Goal: Transaction & Acquisition: Purchase product/service

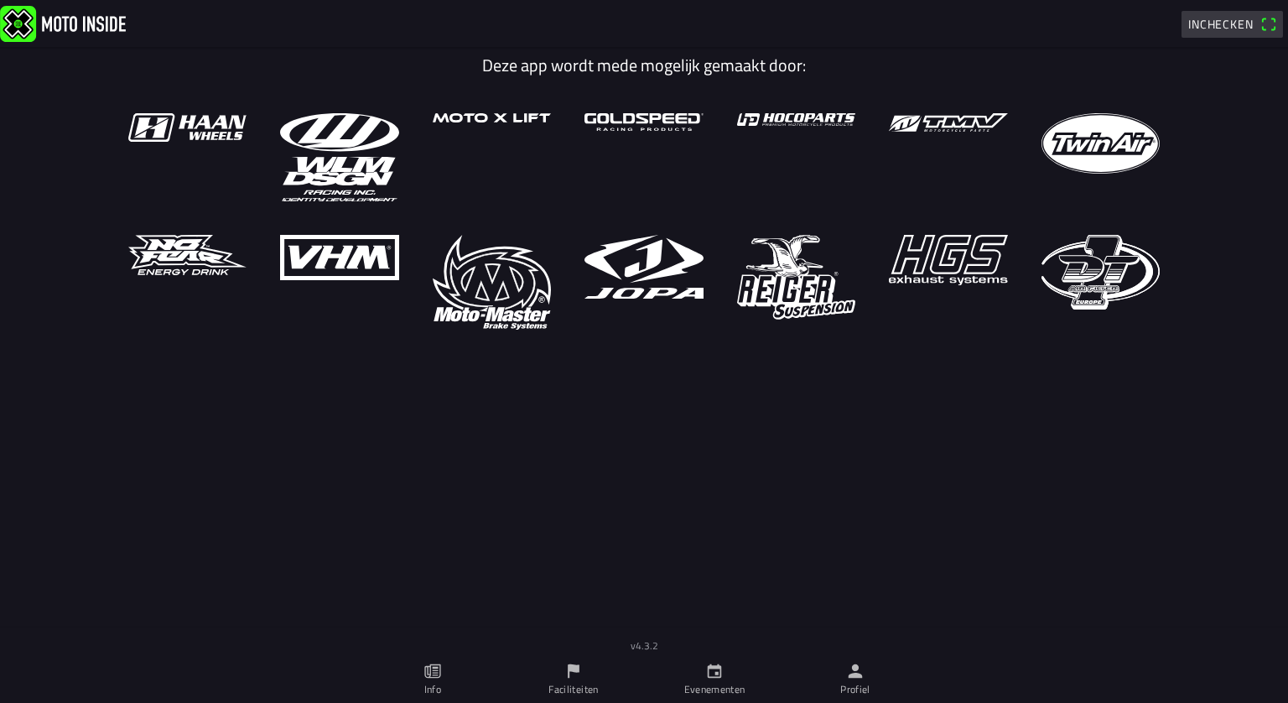
click at [1265, 24] on span "Inchecken" at bounding box center [1232, 24] width 88 height 27
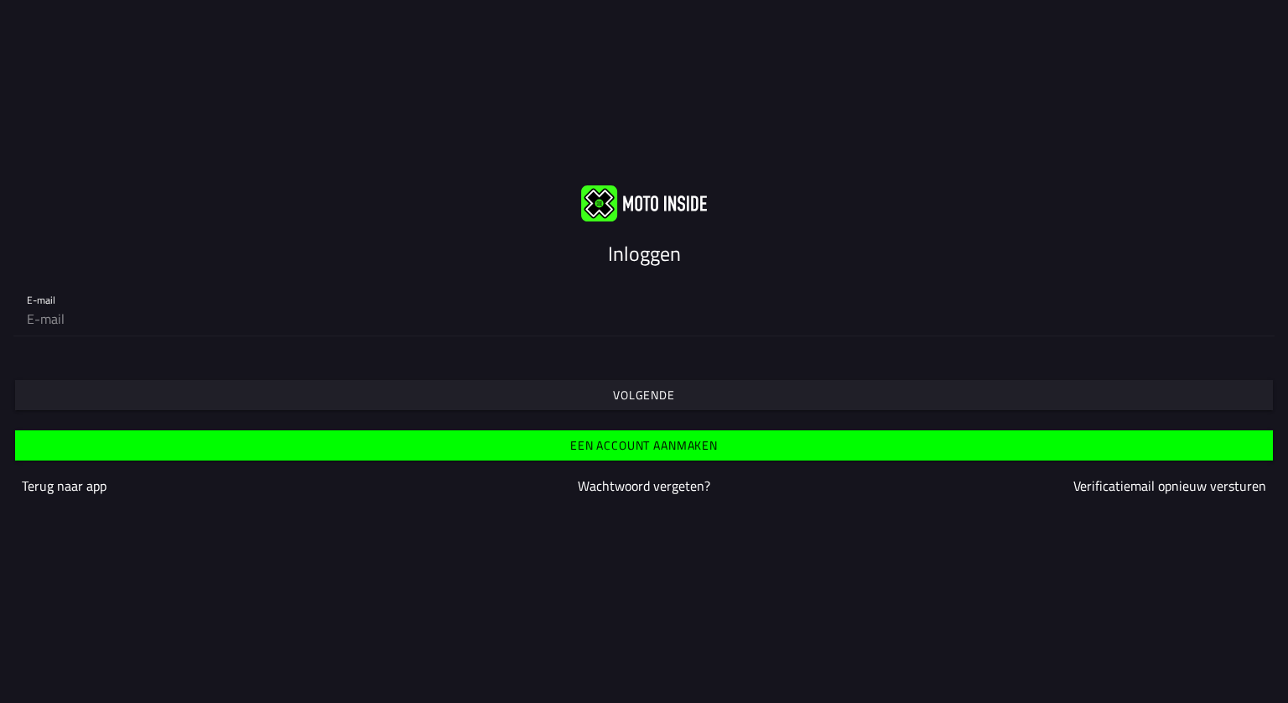
click at [0, 0] on slot "Inloggen" at bounding box center [0, 0] width 0 height 0
click at [54, 309] on input "email" at bounding box center [644, 319] width 1235 height 34
type input "[EMAIL_ADDRESS][DOMAIN_NAME]"
click at [0, 0] on slot "Volgende" at bounding box center [0, 0] width 0 height 0
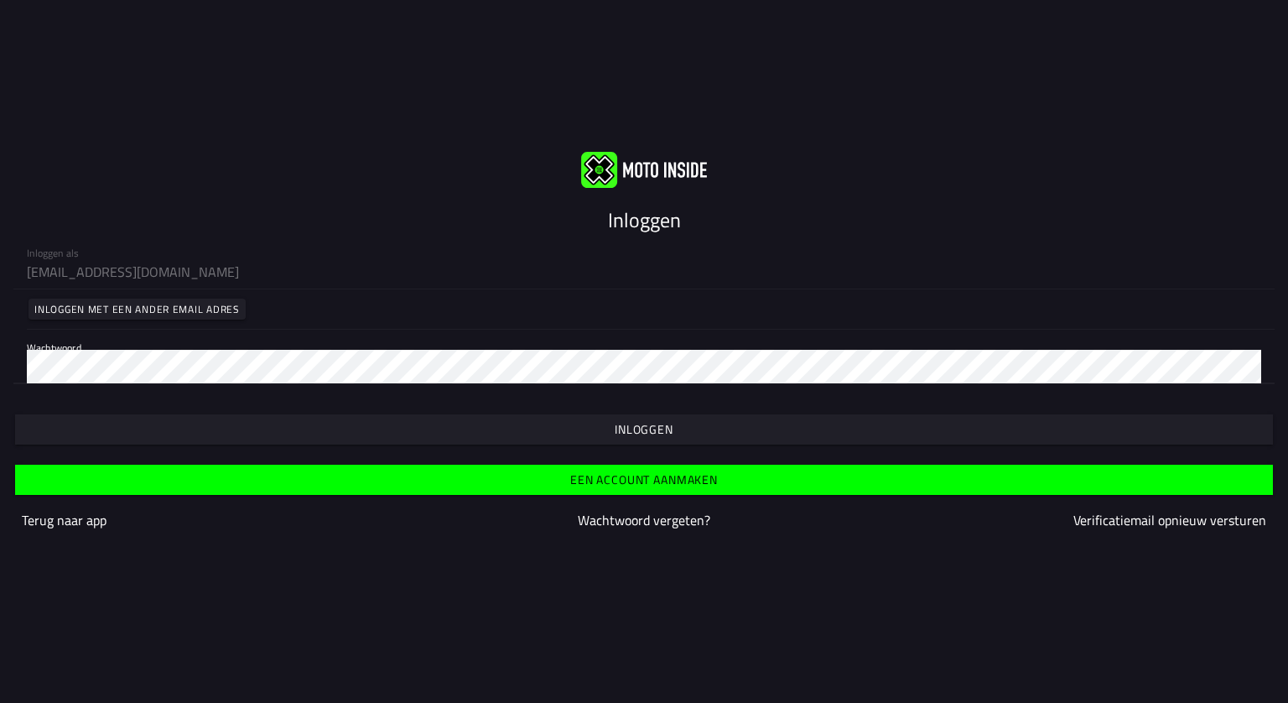
click at [0, 0] on slot "Inloggen" at bounding box center [0, 0] width 0 height 0
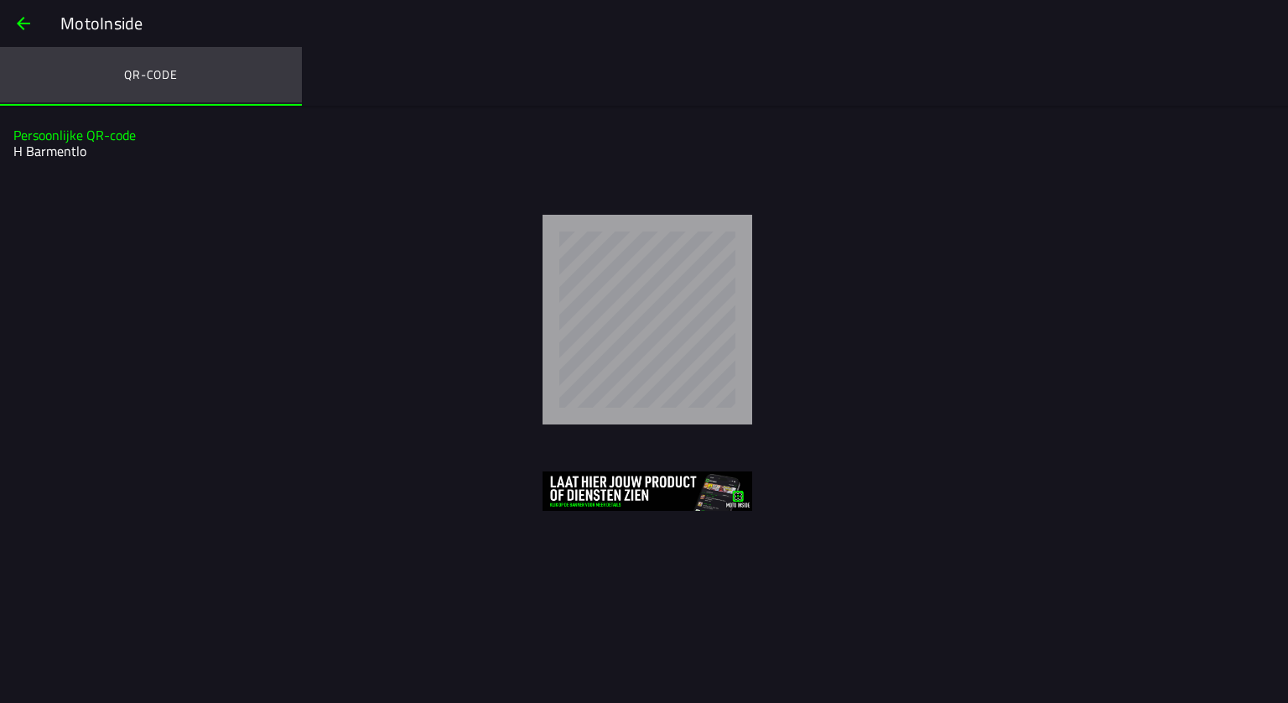
click at [172, 76] on ion-label "QR-code" at bounding box center [151, 74] width 54 height 18
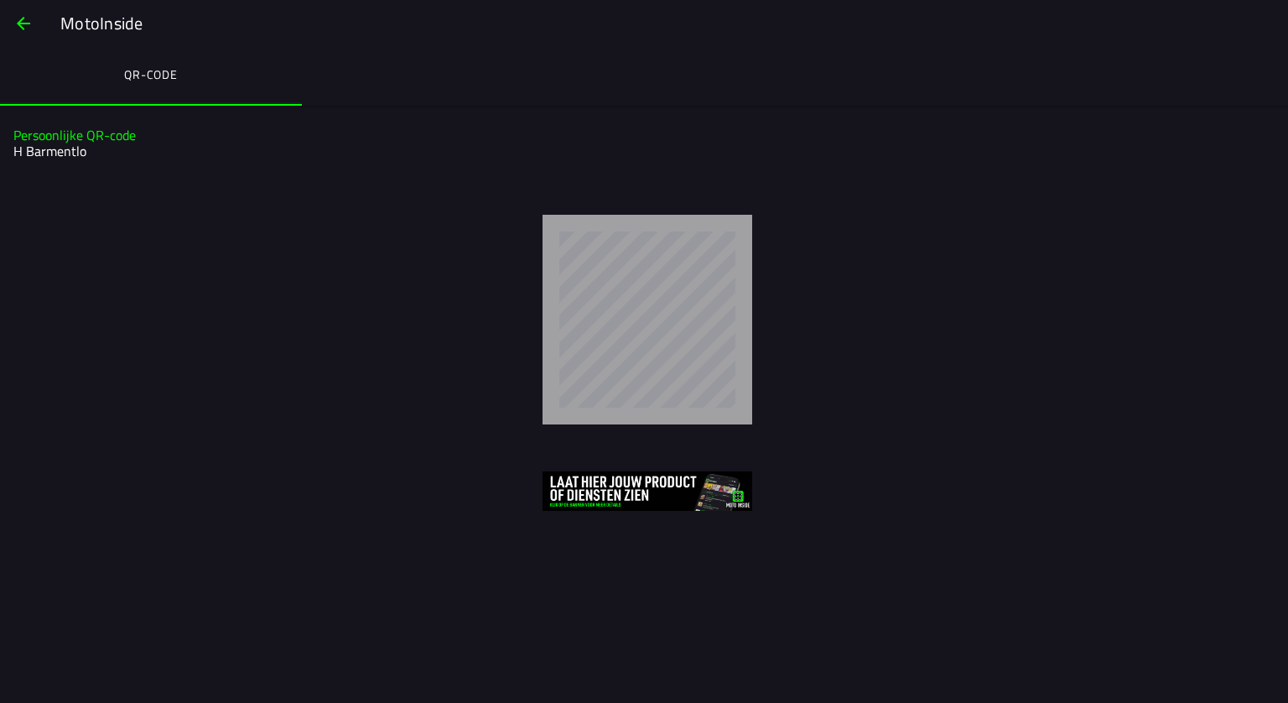
click at [27, 29] on span "button" at bounding box center [23, 23] width 20 height 40
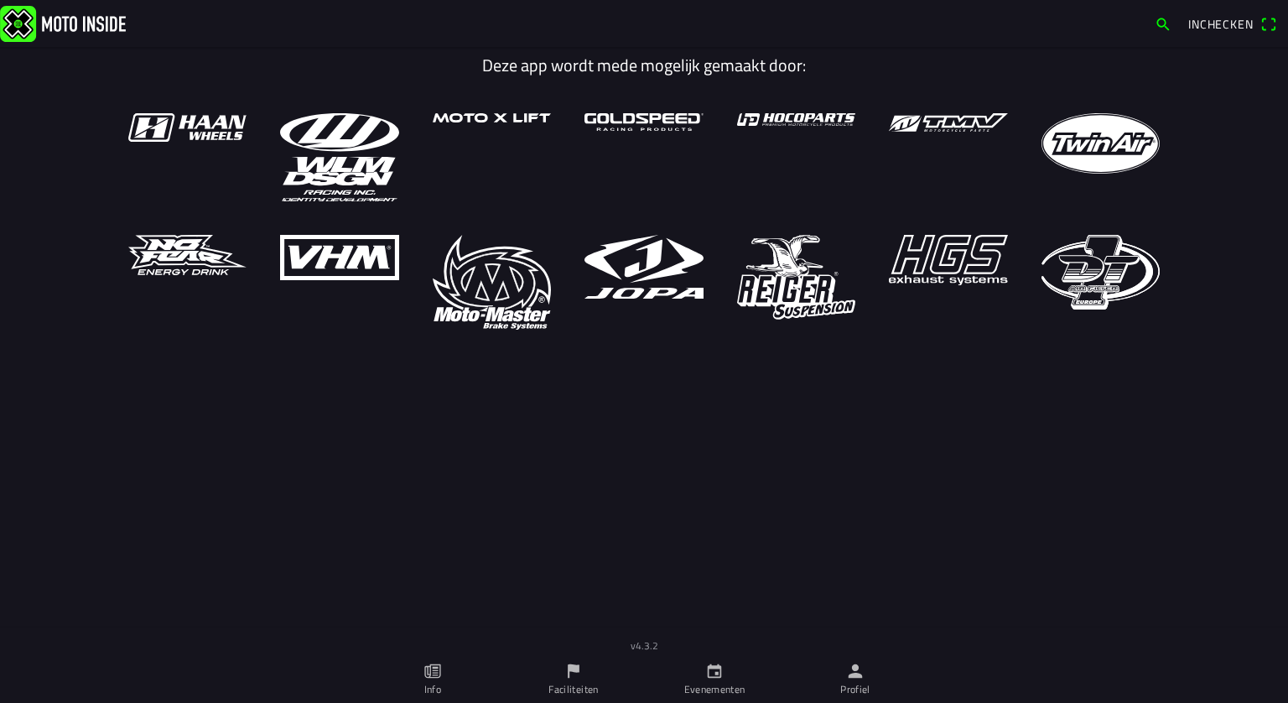
click at [723, 681] on link "Evenementen" at bounding box center [714, 679] width 141 height 47
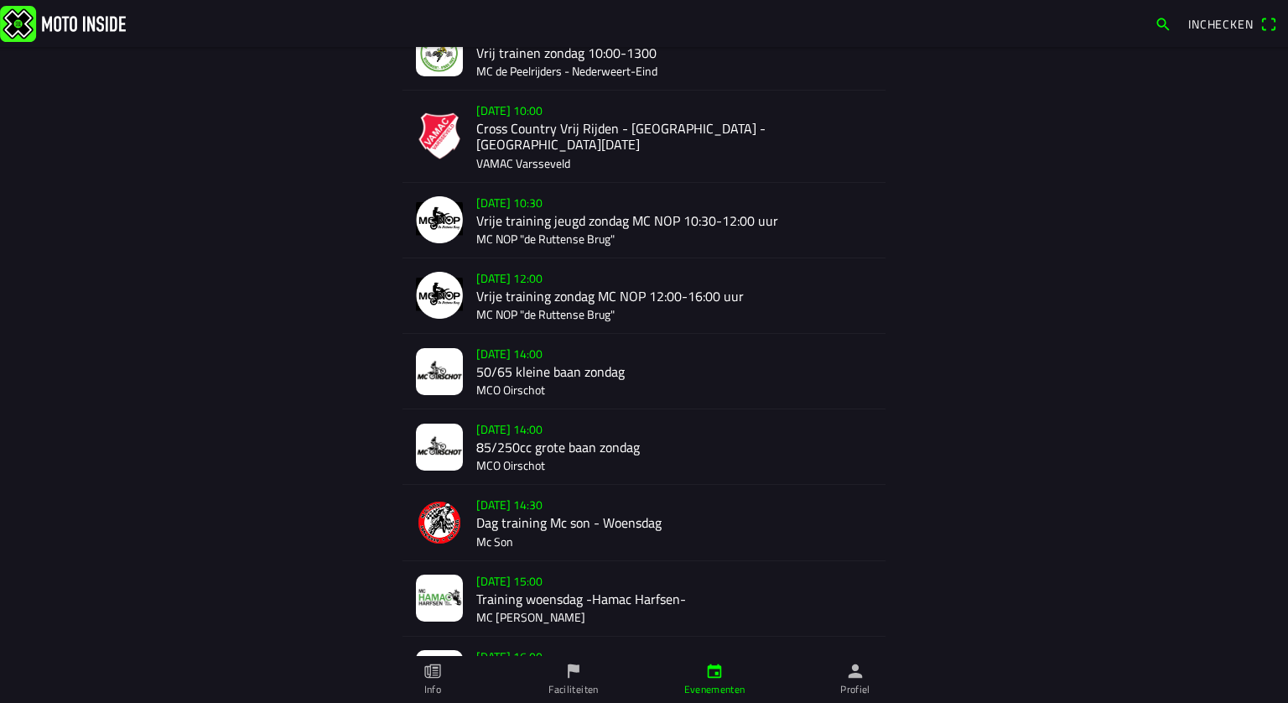
scroll to position [204, 0]
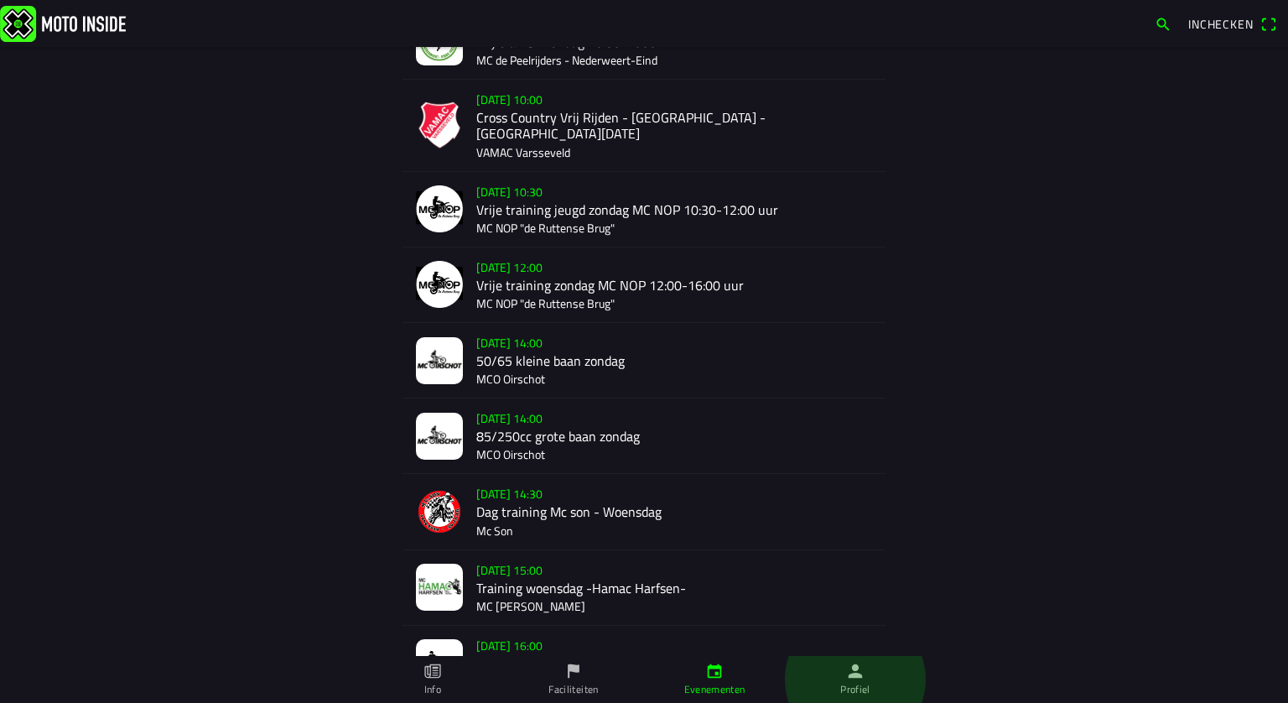
click at [858, 684] on ion-label "Profiel" at bounding box center [855, 689] width 30 height 15
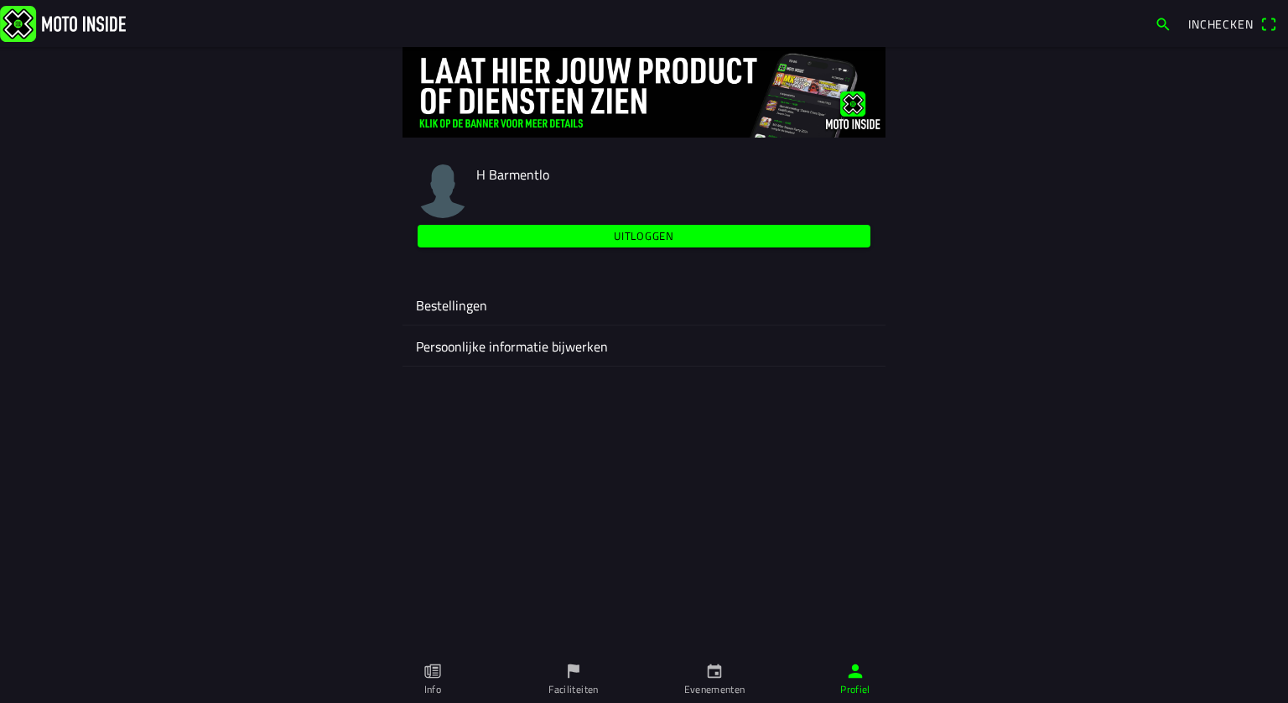
click at [456, 305] on ion-label "Bestellingen" at bounding box center [644, 305] width 456 height 20
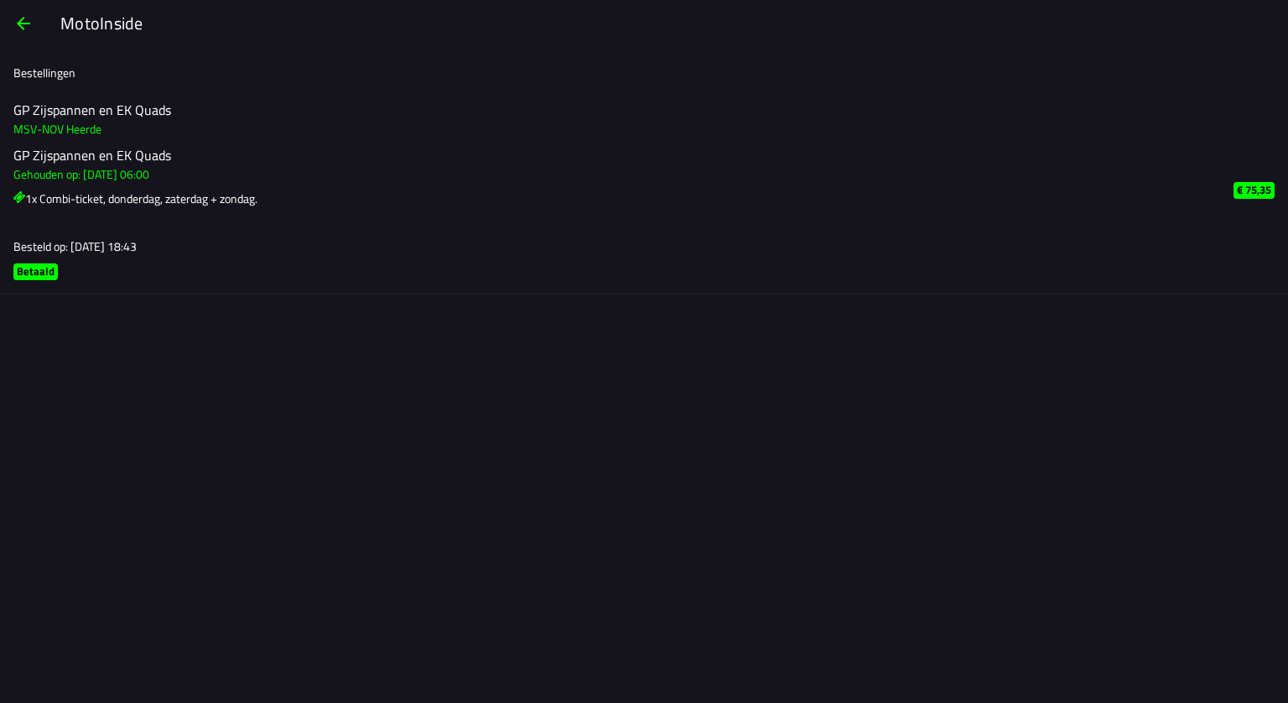
click at [65, 126] on h3 "MSV-NOV Heerde" at bounding box center [609, 129] width 1193 height 18
click at [19, 26] on span "button" at bounding box center [23, 23] width 20 height 40
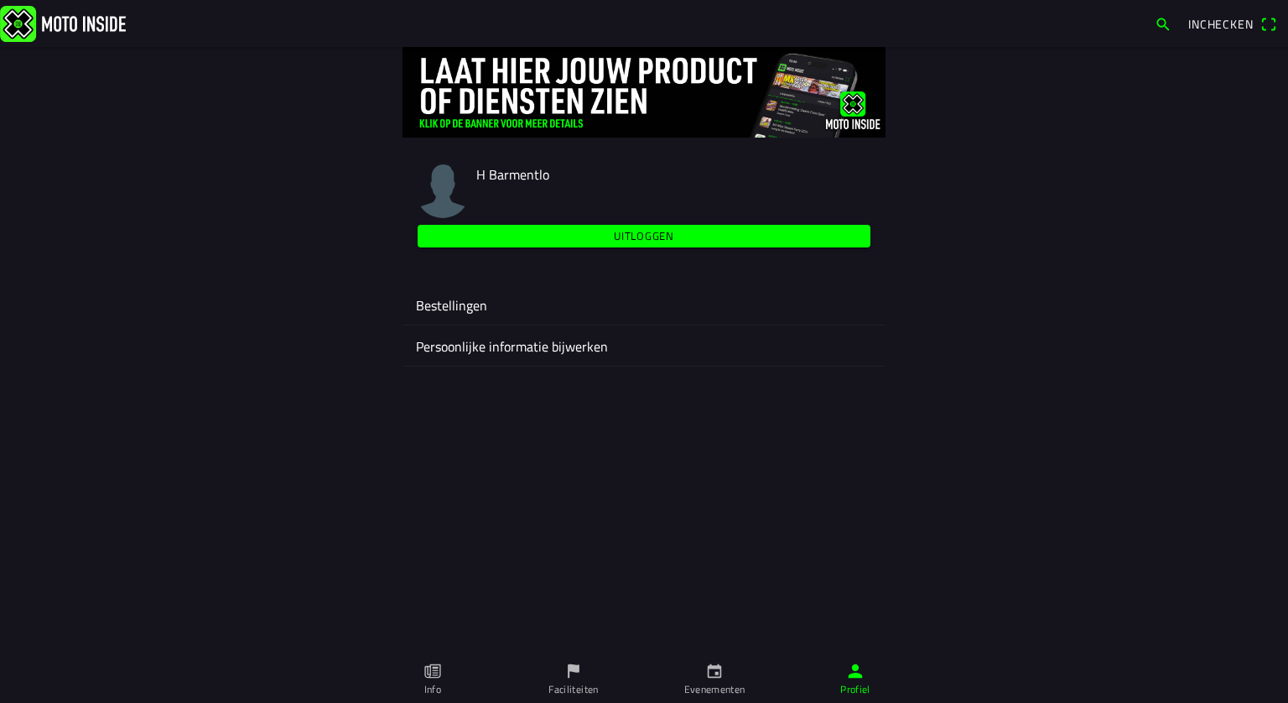
click at [592, 679] on link "Faciliteiten" at bounding box center [573, 679] width 141 height 47
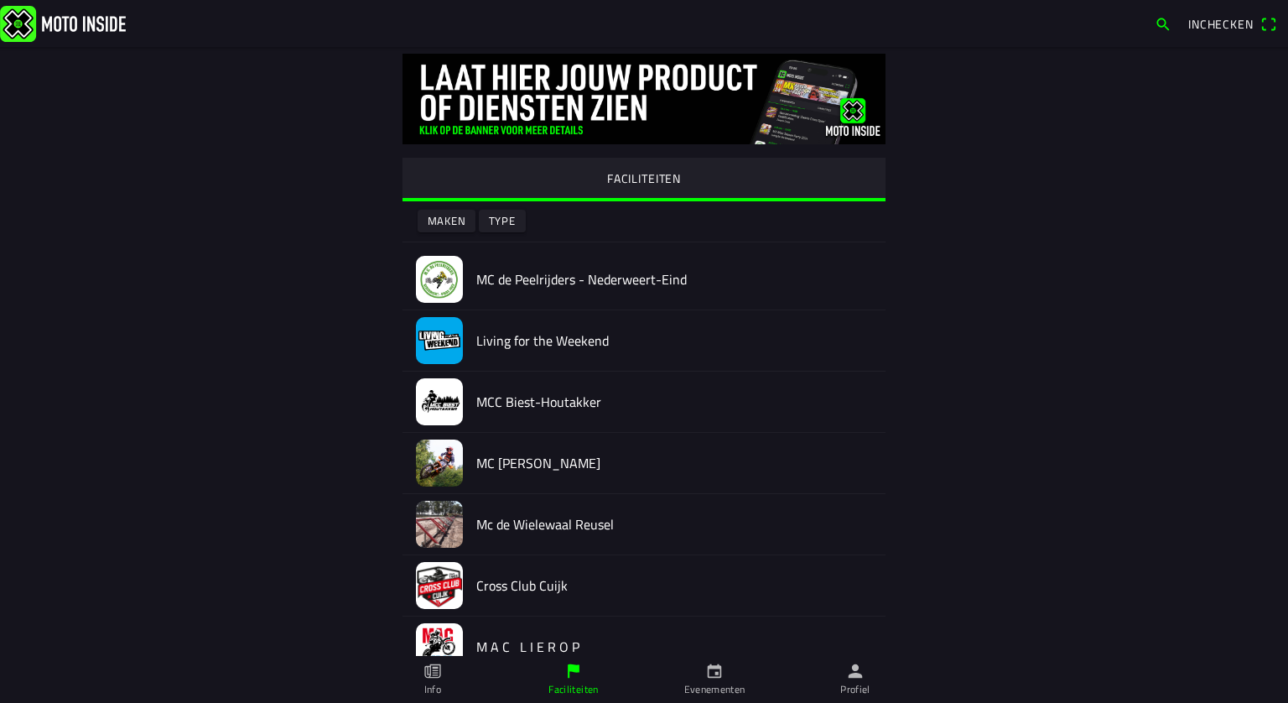
click at [705, 673] on icon "calendar" at bounding box center [714, 671] width 18 height 18
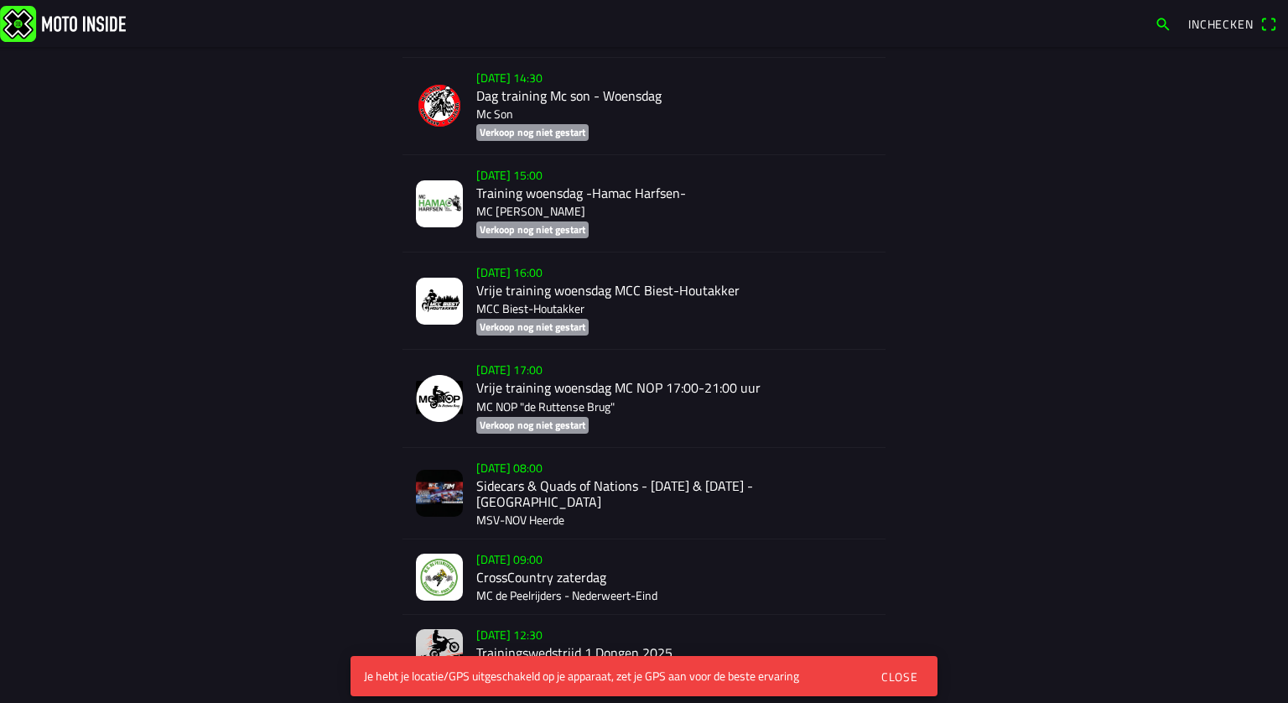
scroll to position [2580, 0]
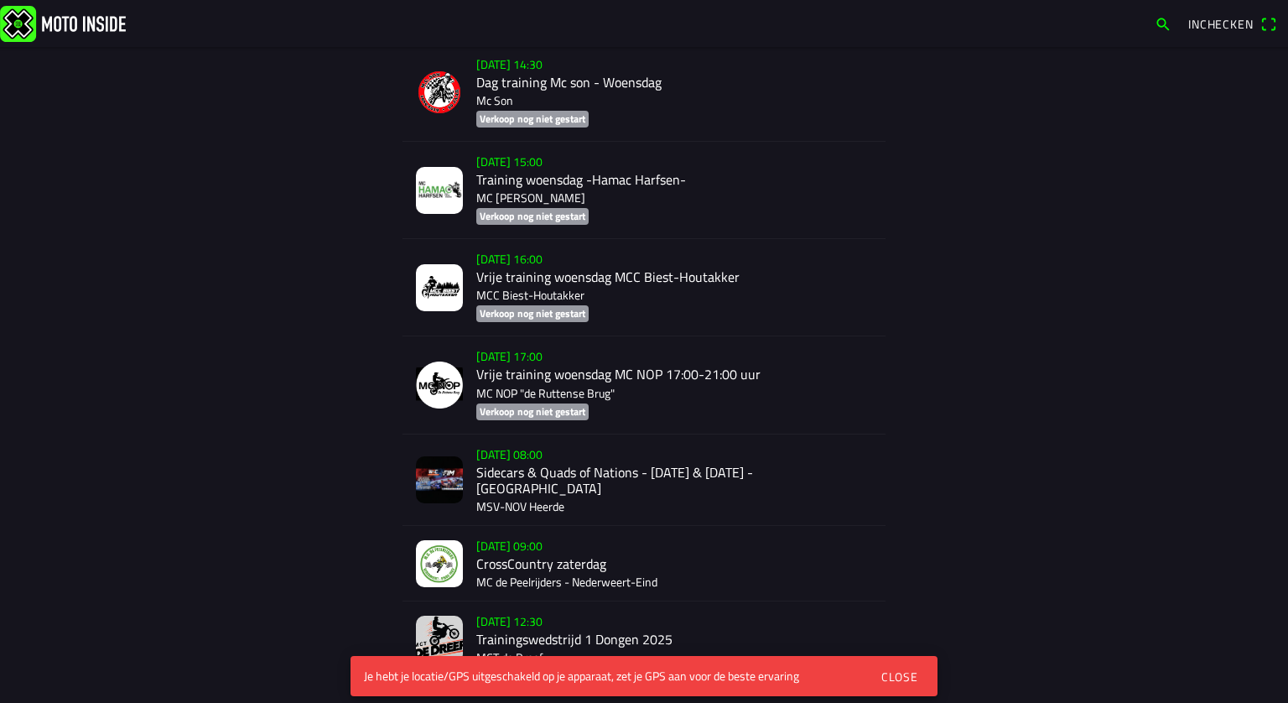
click at [507, 455] on div "[DATE] 08:00 Sidecars & Quads of Nations - [DATE] & [DATE] - Heerde MSV-NOV Hee…" at bounding box center [674, 479] width 396 height 91
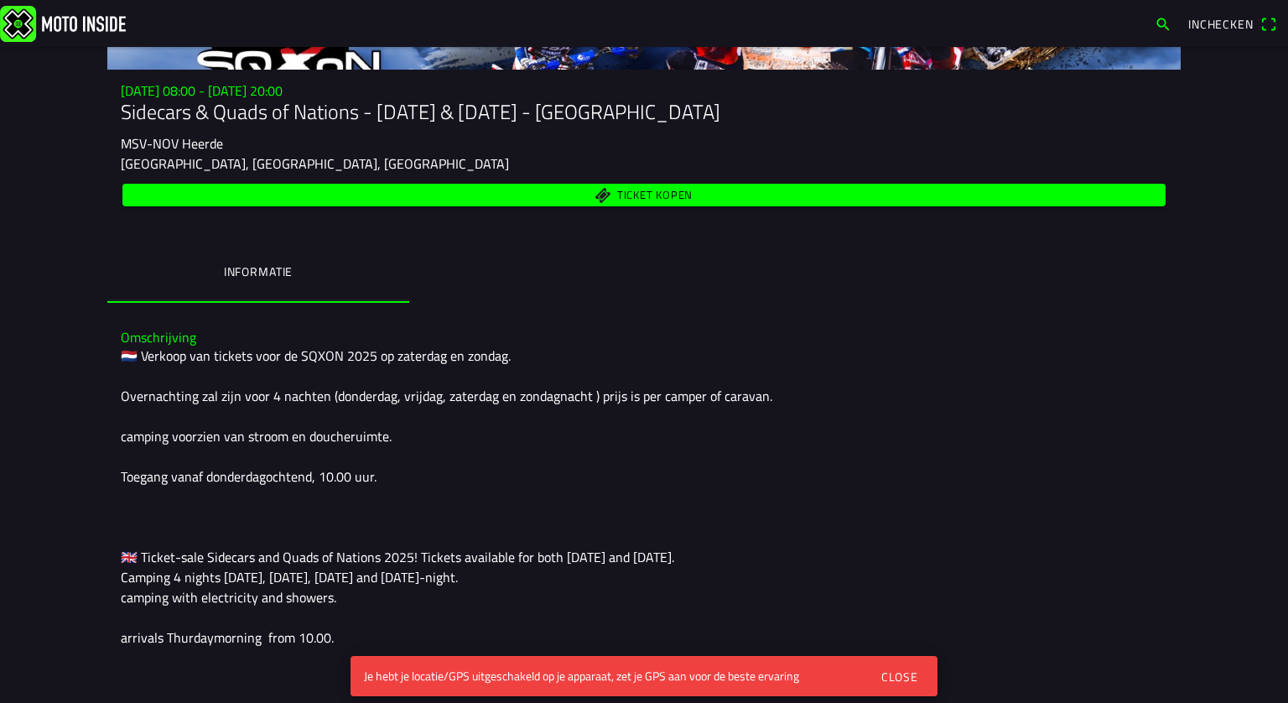
scroll to position [190, 0]
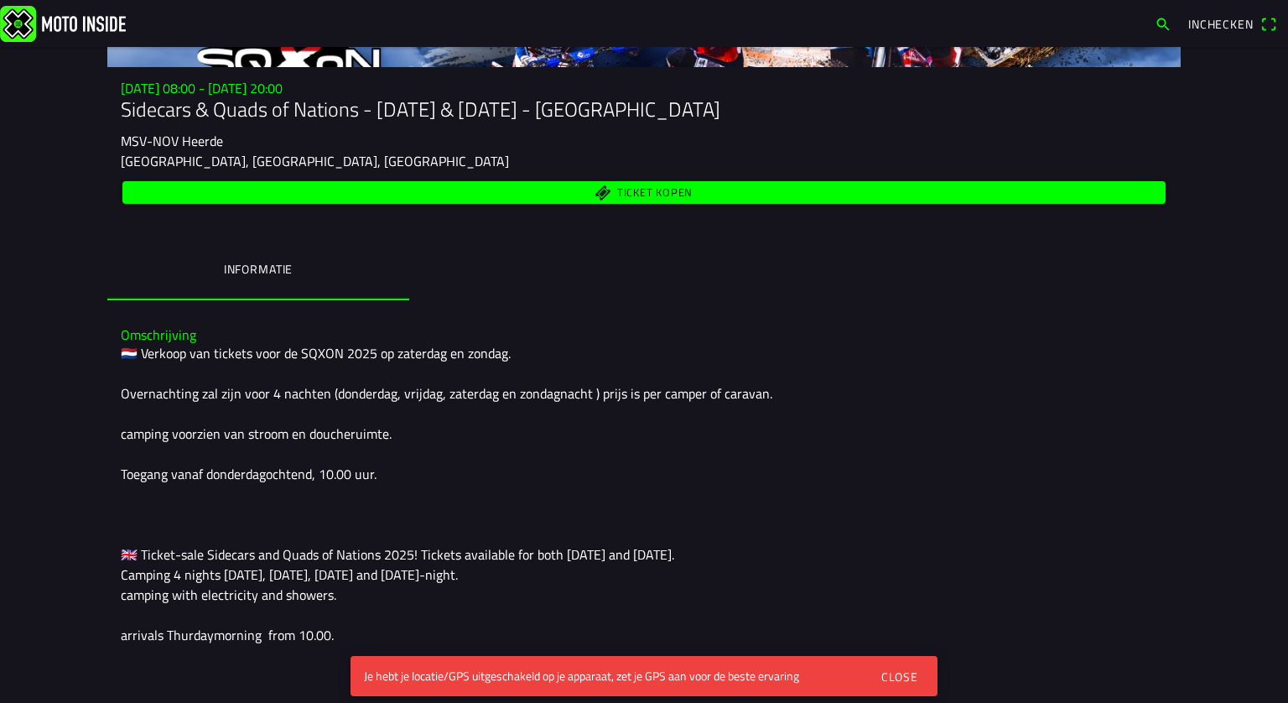
click at [903, 678] on div "Close" at bounding box center [899, 677] width 37 height 18
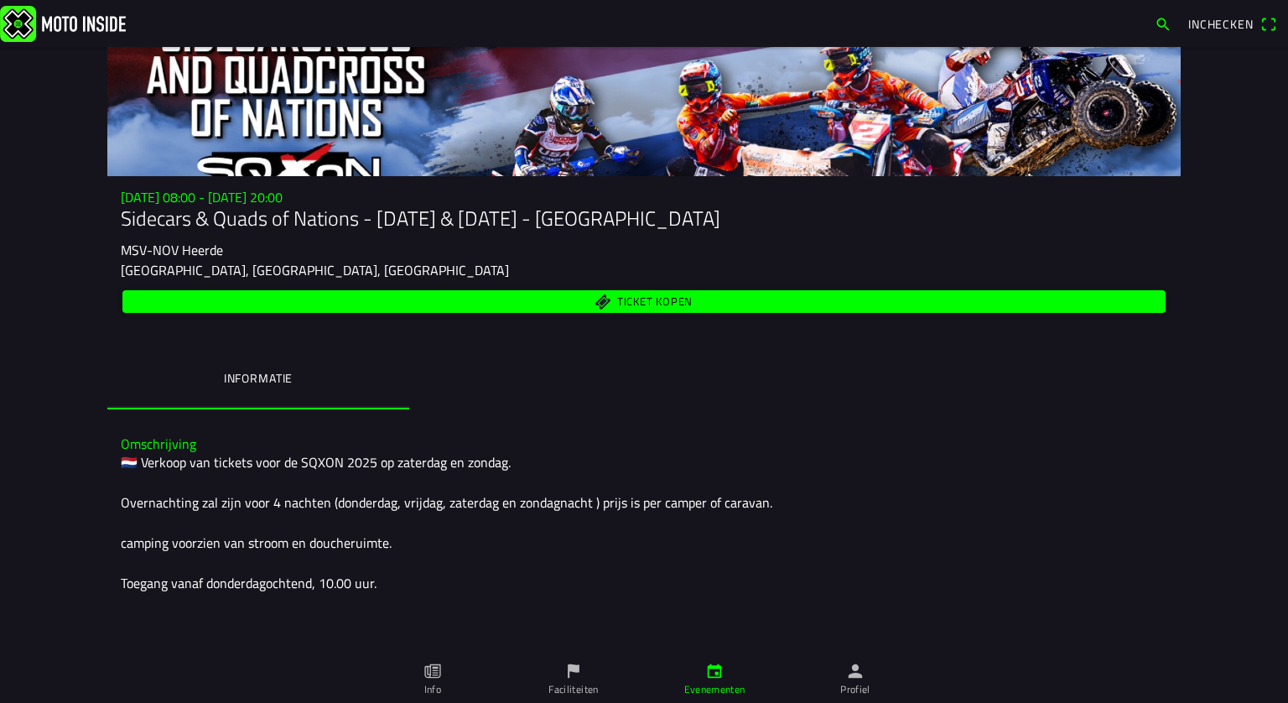
scroll to position [0, 0]
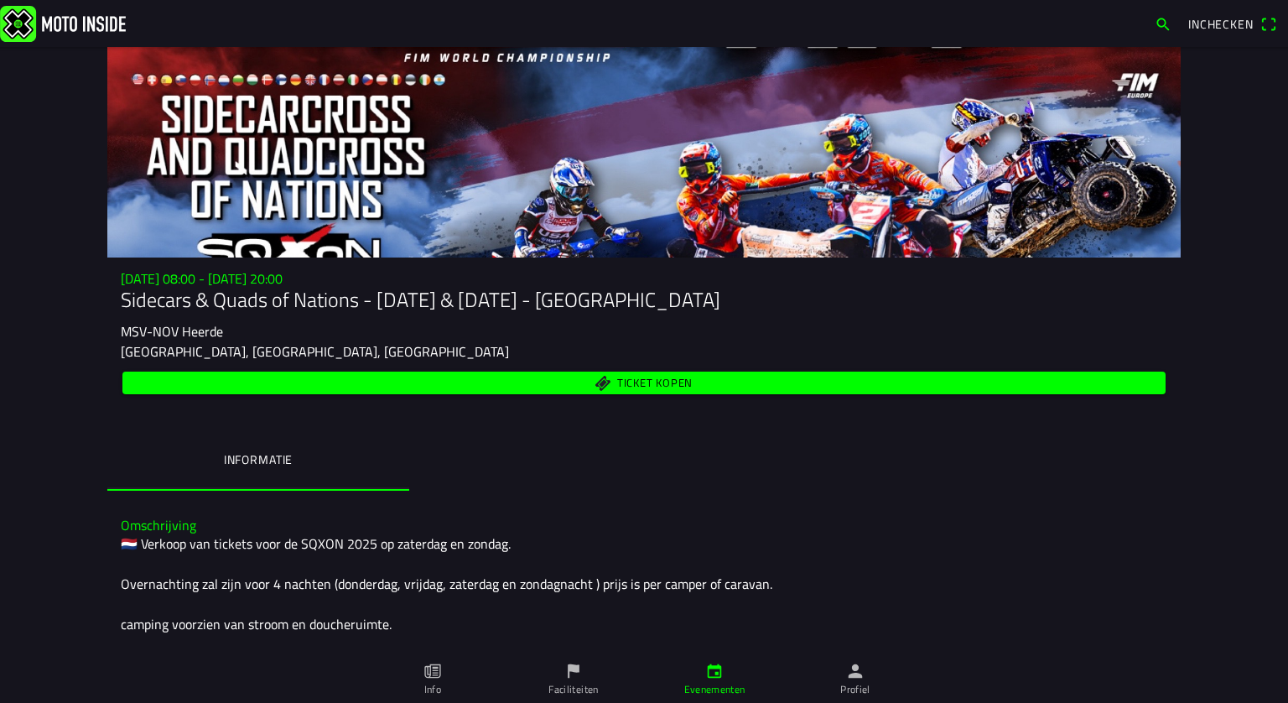
click at [642, 384] on span "Ticket kopen" at bounding box center [654, 383] width 75 height 11
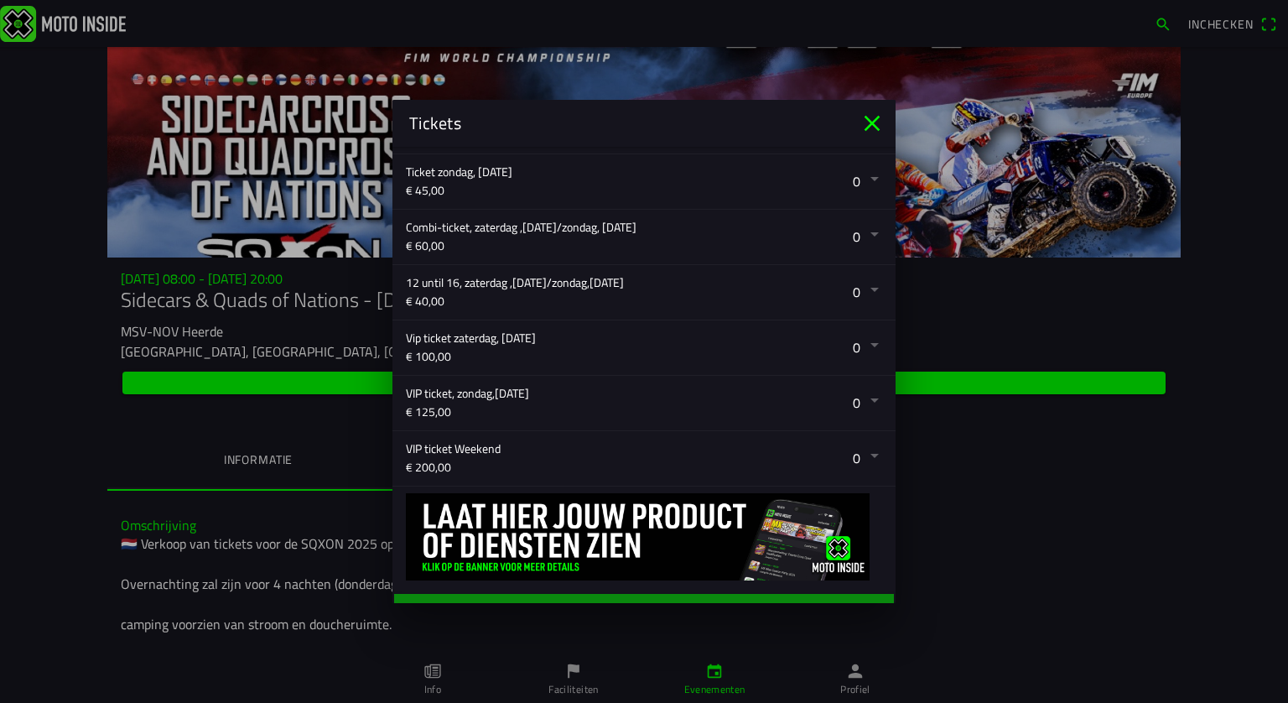
scroll to position [433, 0]
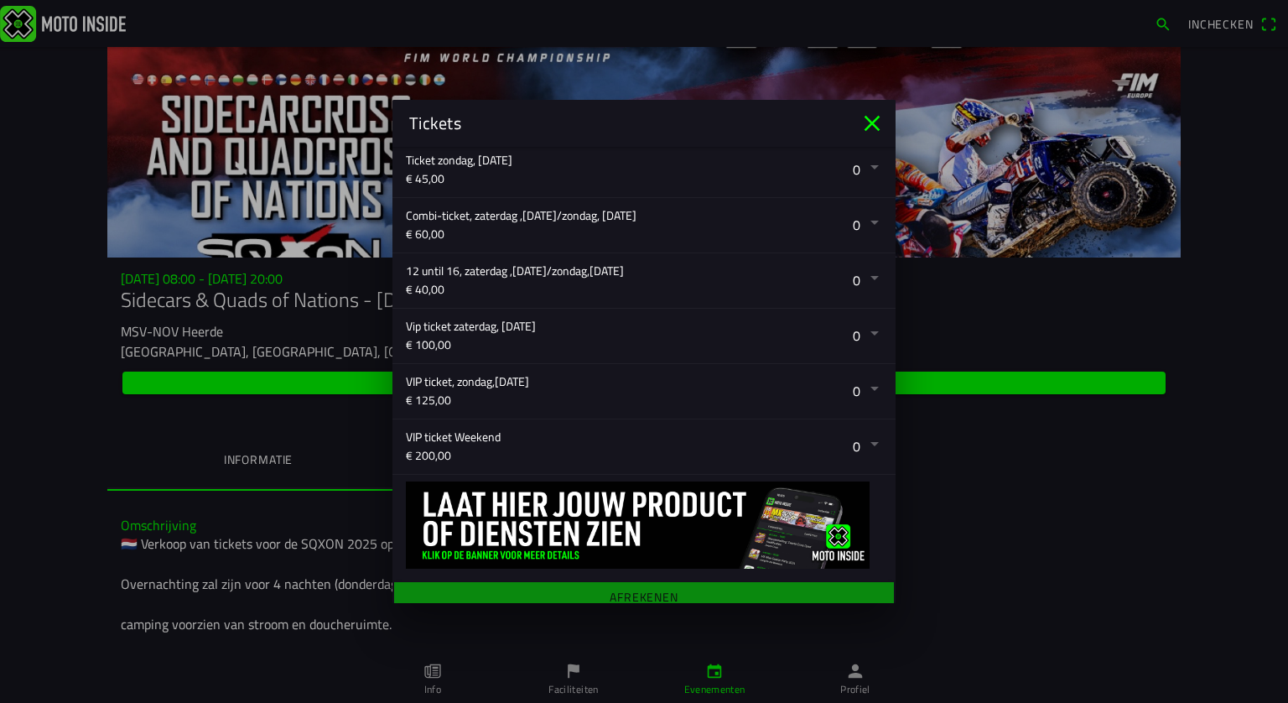
click at [670, 420] on button "button" at bounding box center [651, 446] width 490 height 55
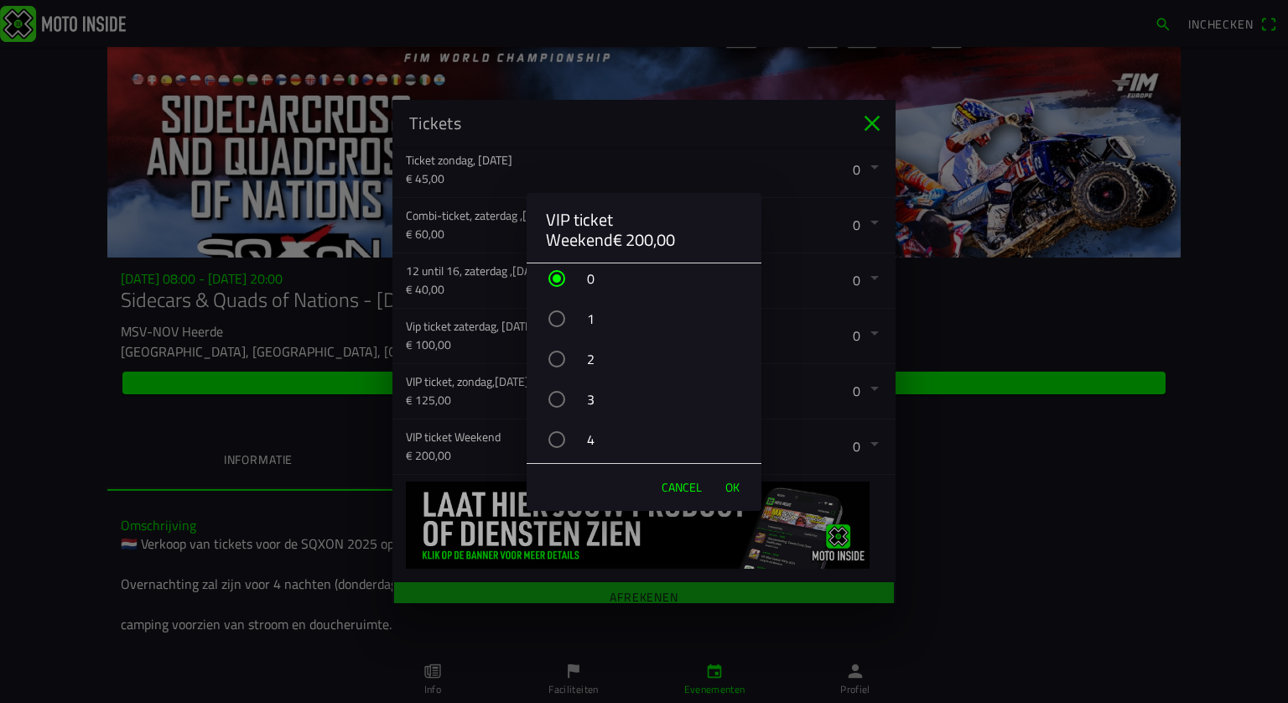
scroll to position [6, 0]
click at [694, 486] on span "Cancel" at bounding box center [682, 487] width 40 height 17
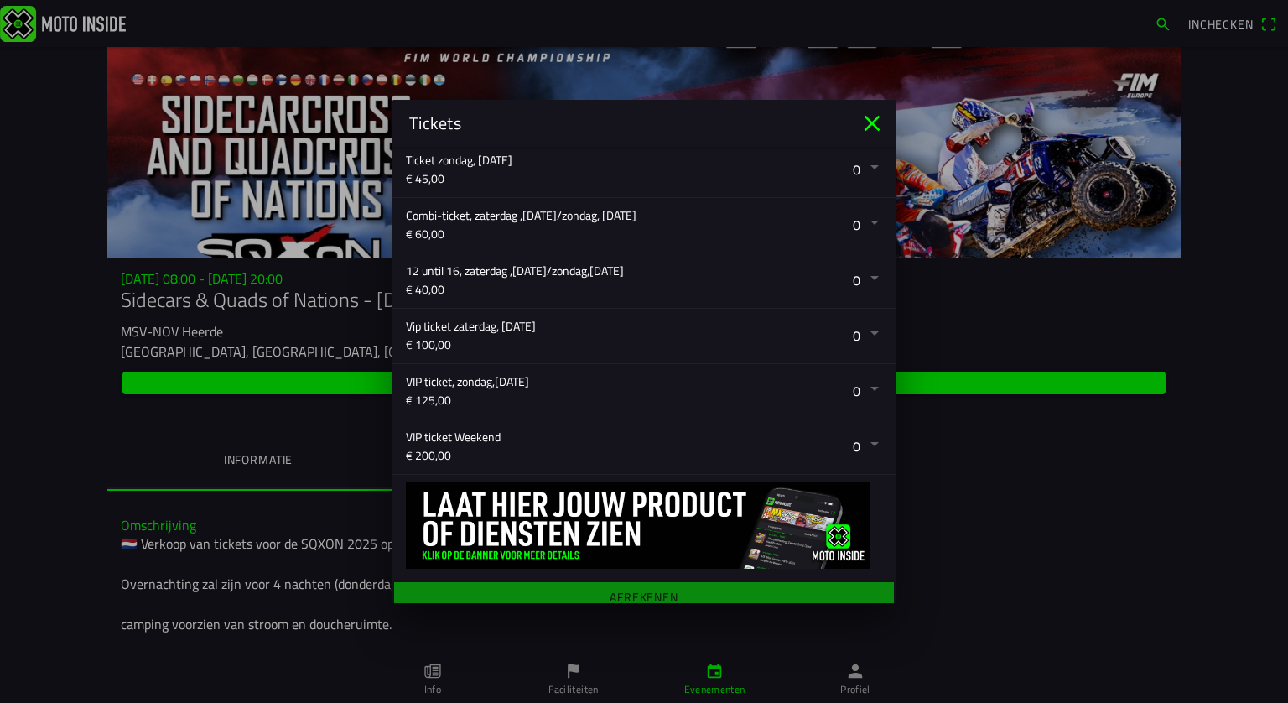
scroll to position [443, 0]
